Goal: Find specific page/section: Locate a particular part of the current website

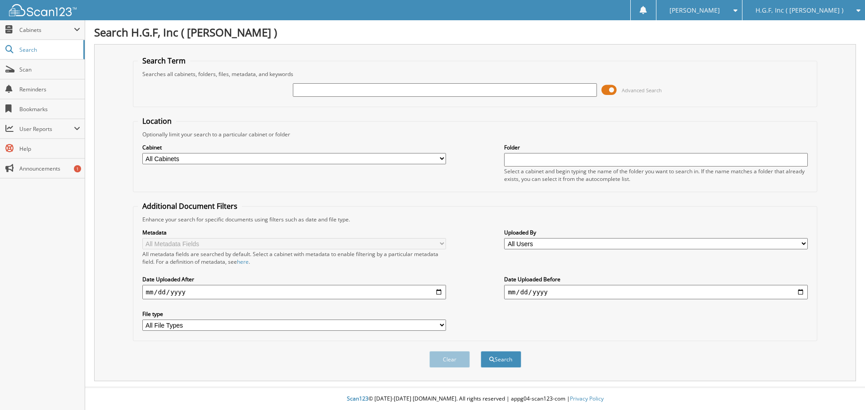
click at [359, 93] on input "text" at bounding box center [445, 90] width 304 height 14
type input "h17440"
click at [481, 351] on button "Search" at bounding box center [501, 359] width 41 height 17
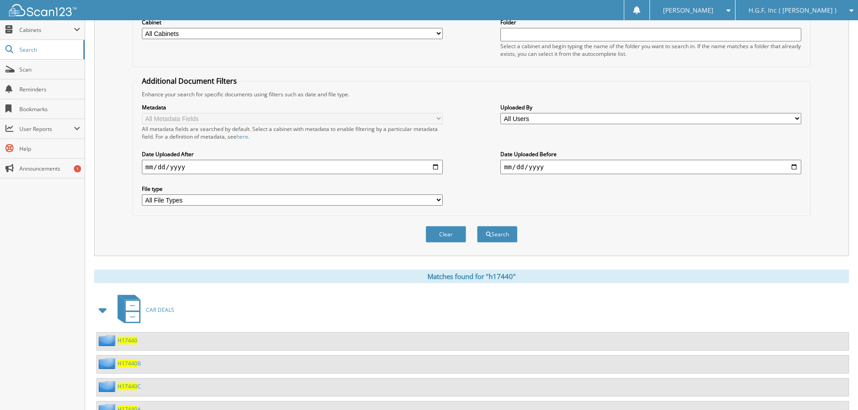
scroll to position [135, 0]
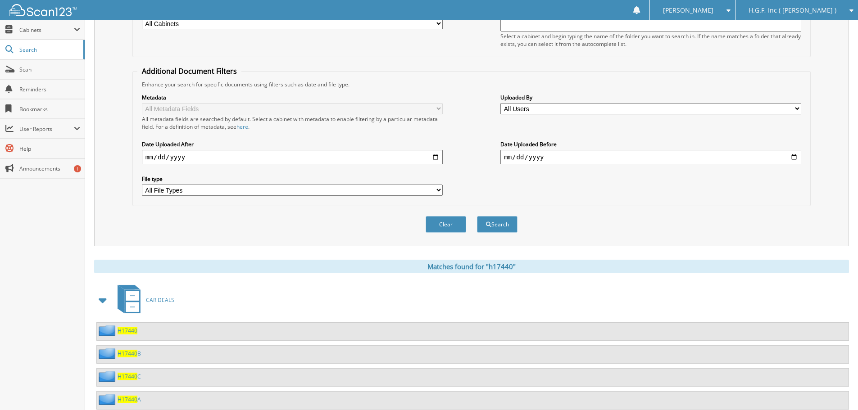
click at [124, 332] on span "H17440" at bounding box center [128, 331] width 20 height 8
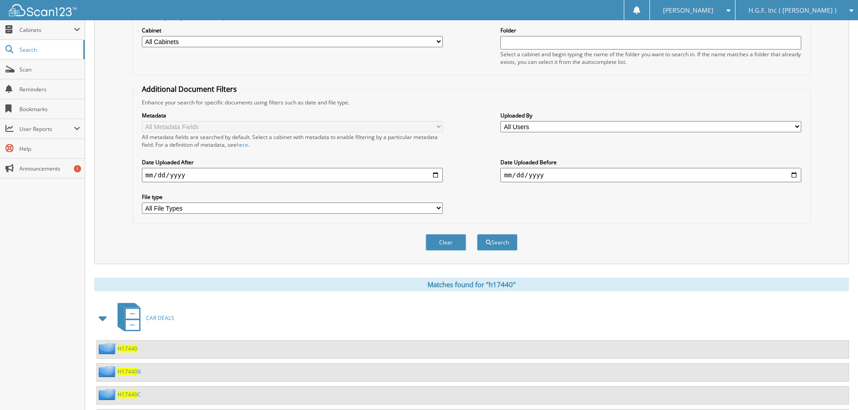
scroll to position [162, 0]
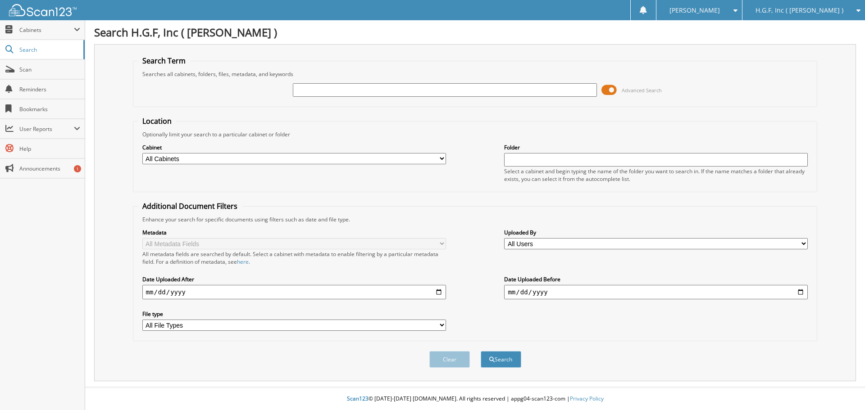
click at [450, 94] on input "text" at bounding box center [445, 90] width 304 height 14
type input "h16254"
click at [481, 351] on button "Search" at bounding box center [501, 359] width 41 height 17
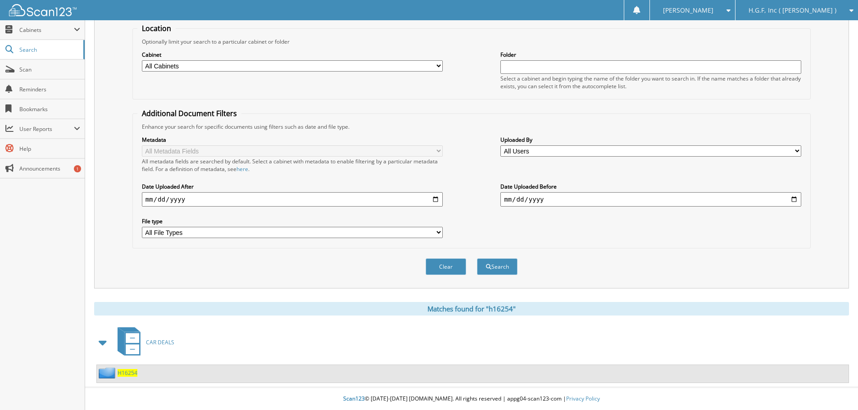
scroll to position [93, 0]
click at [129, 370] on span "H16254" at bounding box center [128, 373] width 20 height 8
